Goal: Find contact information: Find contact information

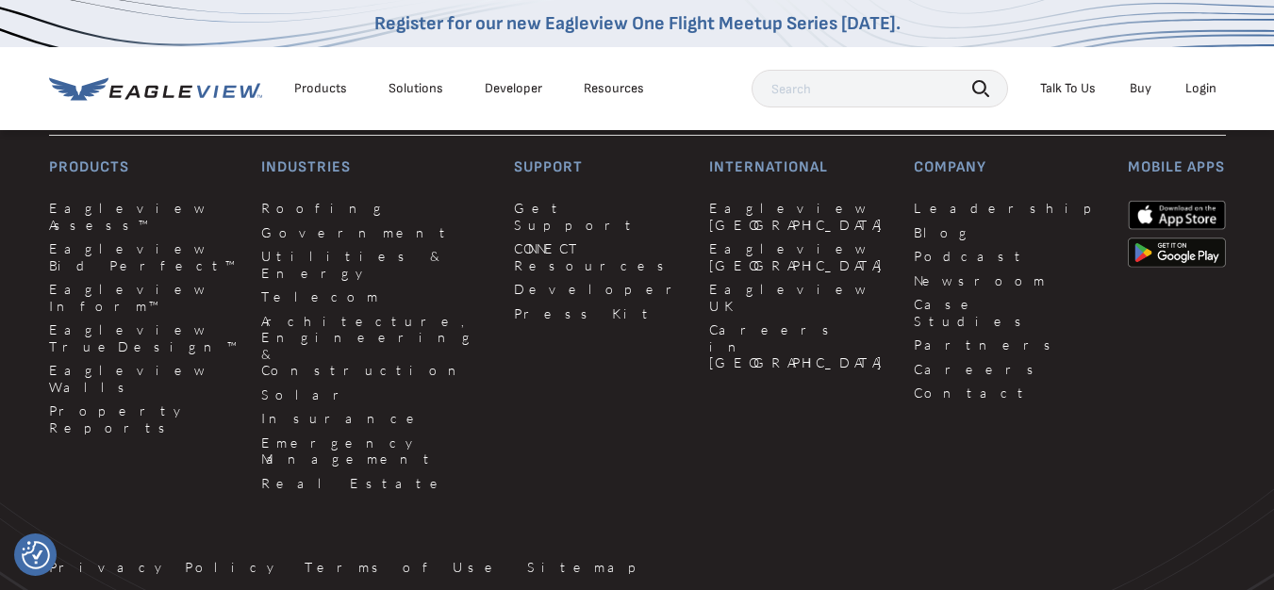
scroll to position [2587, 0]
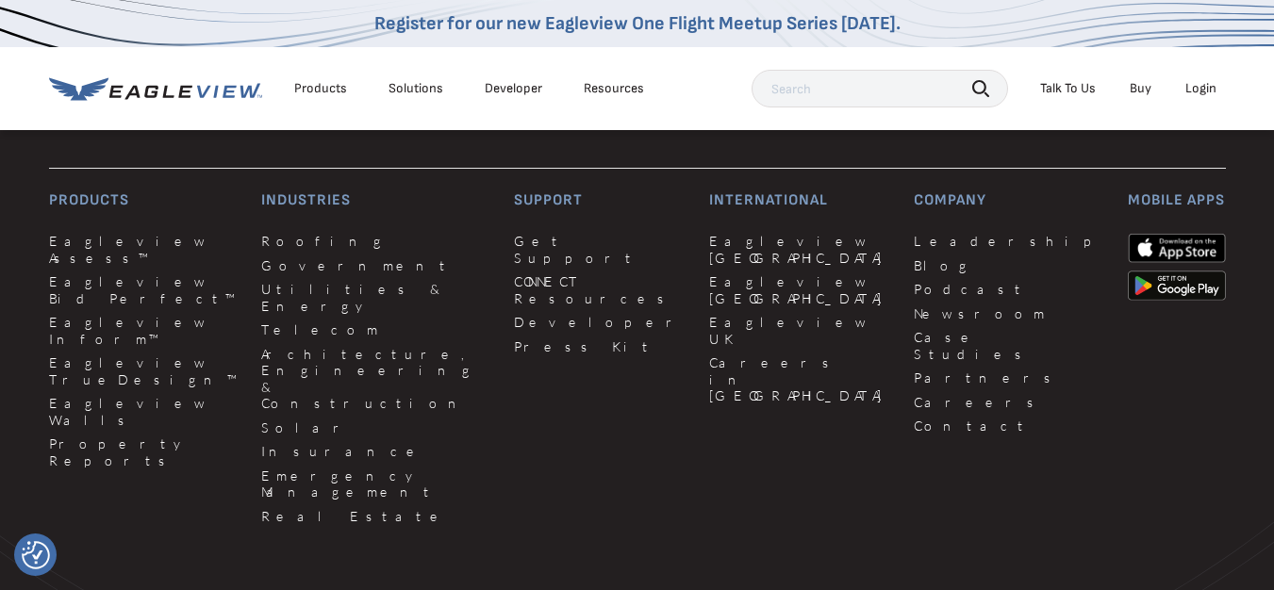
click at [880, 408] on span "Online" at bounding box center [864, 408] width 57 height 25
click at [913, 418] on link "Contact" at bounding box center [1008, 426] width 190 height 17
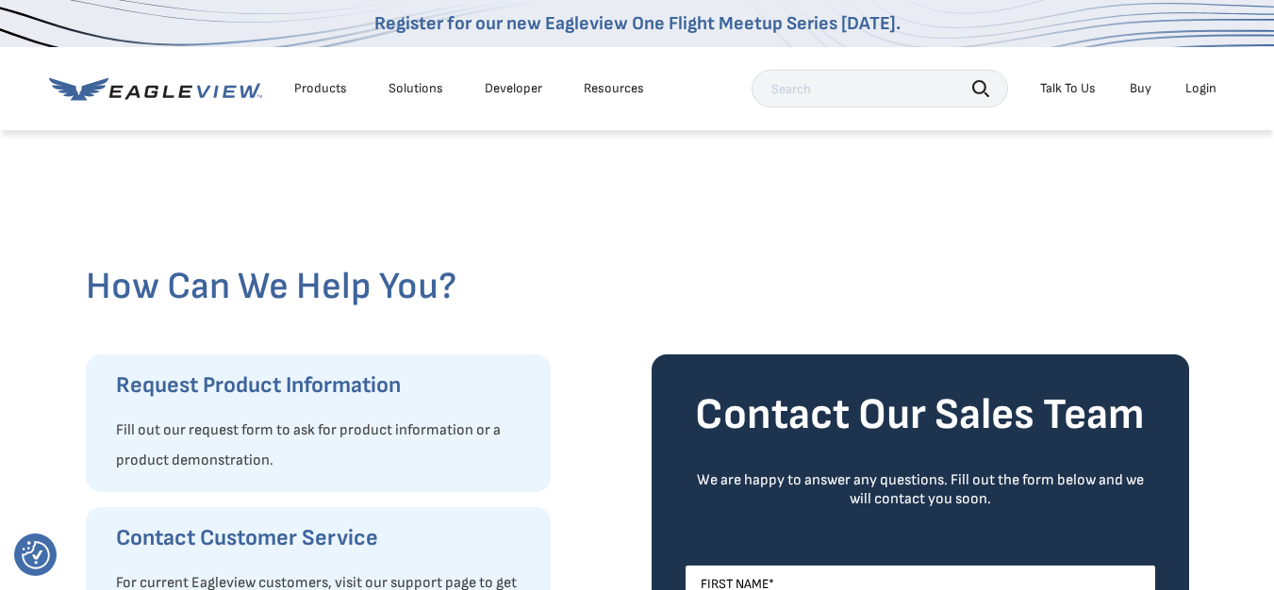
drag, startPoint x: 742, startPoint y: 115, endPoint x: 759, endPoint y: 116, distance: 17.0
click at [759, 116] on div "Products Solutions Developer Resources Search Talk To Us Buy Login" at bounding box center [637, 88] width 1176 height 83
drag, startPoint x: 1092, startPoint y: 142, endPoint x: 1079, endPoint y: 171, distance: 30.8
